Goal: Transaction & Acquisition: Subscribe to service/newsletter

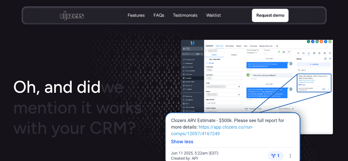
scroll to position [744, 0]
click at [213, 16] on p "Waitlist" at bounding box center [213, 15] width 15 height 6
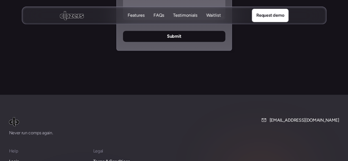
scroll to position [2309, 0]
click at [21, 158] on div "Login" at bounding box center [48, 161] width 78 height 7
click at [18, 158] on p "Login" at bounding box center [14, 161] width 10 height 7
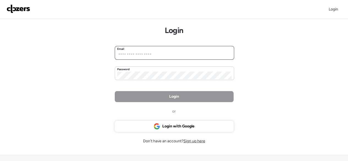
click at [154, 52] on input "email" at bounding box center [174, 55] width 115 height 8
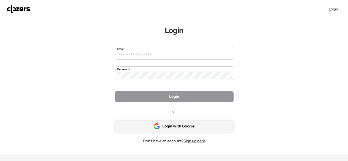
click at [166, 124] on span "Login with Google" at bounding box center [179, 127] width 32 height 6
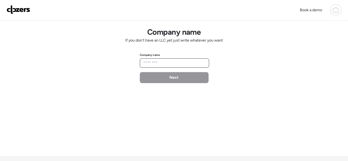
click at [159, 66] on input "text" at bounding box center [174, 63] width 64 height 8
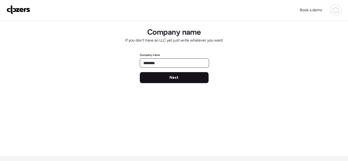
type input "********"
click at [156, 83] on div "Next" at bounding box center [174, 77] width 69 height 11
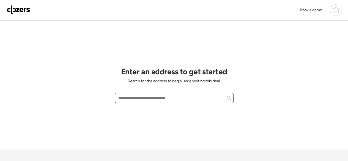
click at [143, 99] on input "text" at bounding box center [174, 98] width 114 height 8
drag, startPoint x: 143, startPoint y: 99, endPoint x: 136, endPoint y: 98, distance: 6.7
click at [136, 98] on input "text" at bounding box center [174, 98] width 114 height 8
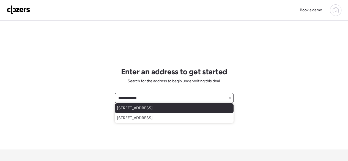
type input "**********"
click at [150, 111] on div "1616 252nd St, Harbor City, CA, 90710" at bounding box center [174, 108] width 119 height 10
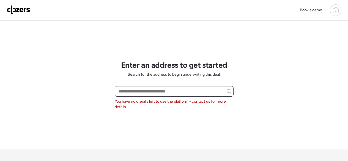
click at [228, 95] on input "text" at bounding box center [174, 92] width 114 height 8
click at [229, 94] on input "text" at bounding box center [174, 92] width 114 height 8
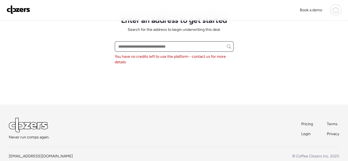
scroll to position [56, 0]
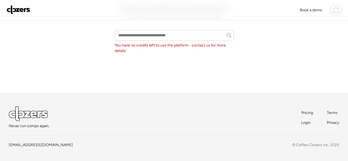
click at [304, 112] on span "Pricing" at bounding box center [308, 112] width 12 height 5
